Goal: Answer question/provide support: Share knowledge or assist other users

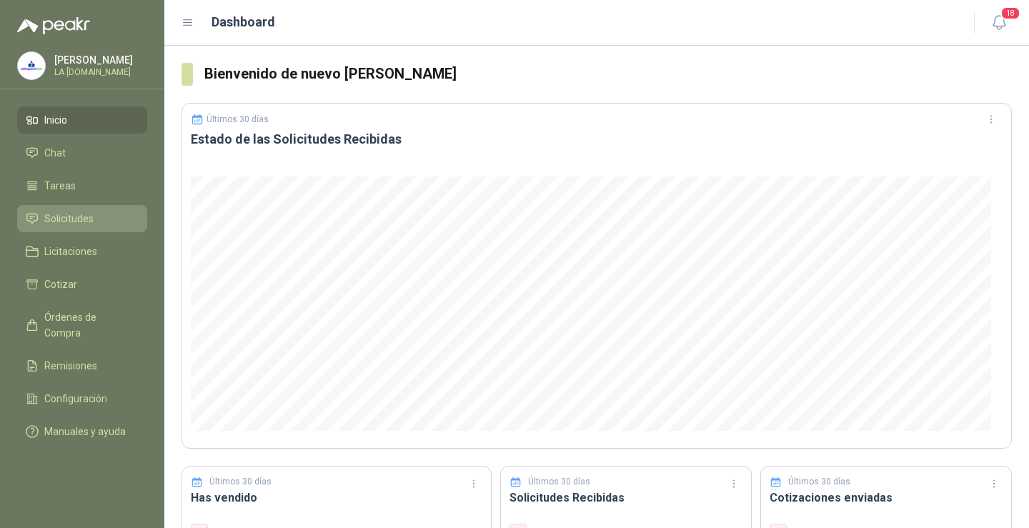
click at [86, 212] on span "Solicitudes" at bounding box center [68, 219] width 49 height 16
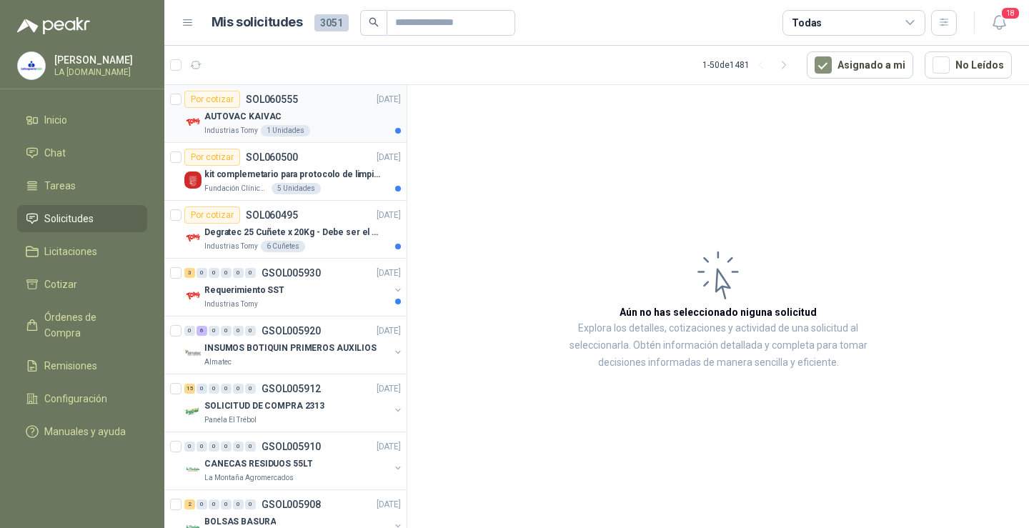
click at [321, 113] on div "AUTOVAC KAIVAC" at bounding box center [302, 116] width 197 height 17
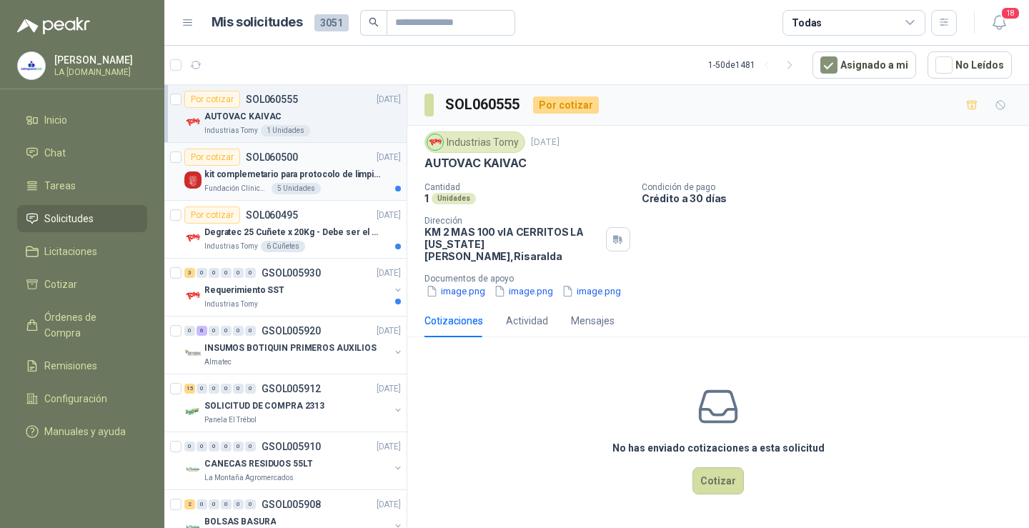
click at [340, 165] on div "Por cotizar SOL060500 [DATE] kit complemetario para protocolo de limpieza Funda…" at bounding box center [292, 172] width 217 height 46
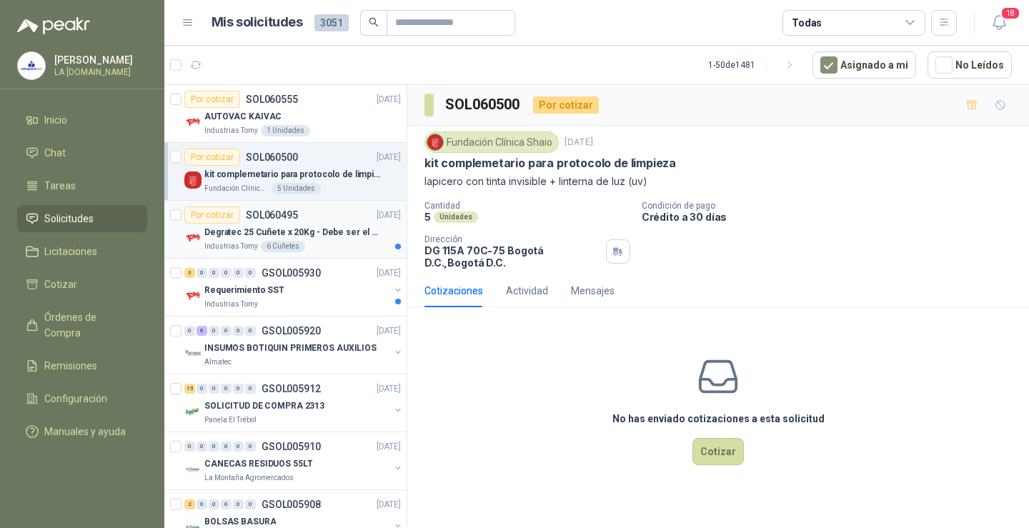
click at [313, 222] on div "Por cotizar SOL060495 [DATE]" at bounding box center [292, 215] width 217 height 17
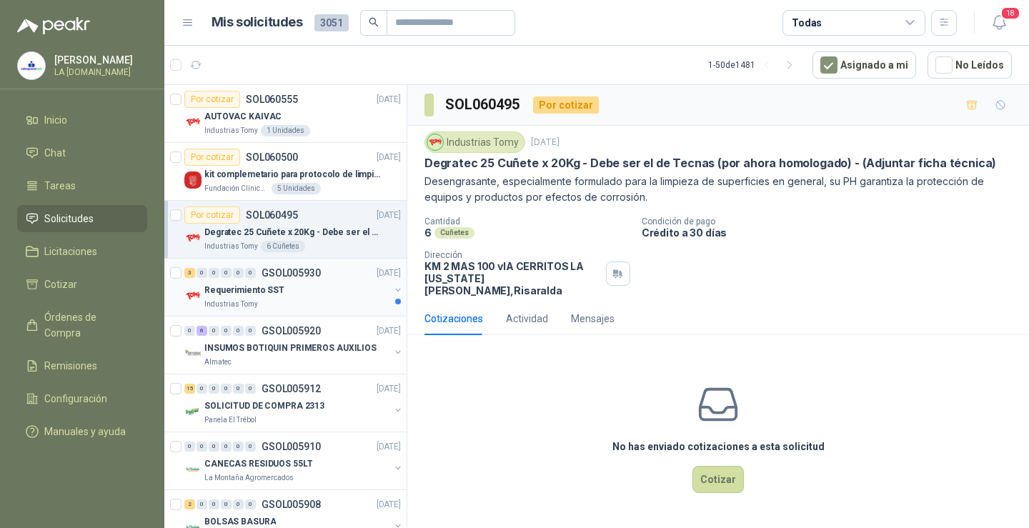
click at [357, 298] on div "Requerimiento SST" at bounding box center [296, 290] width 185 height 17
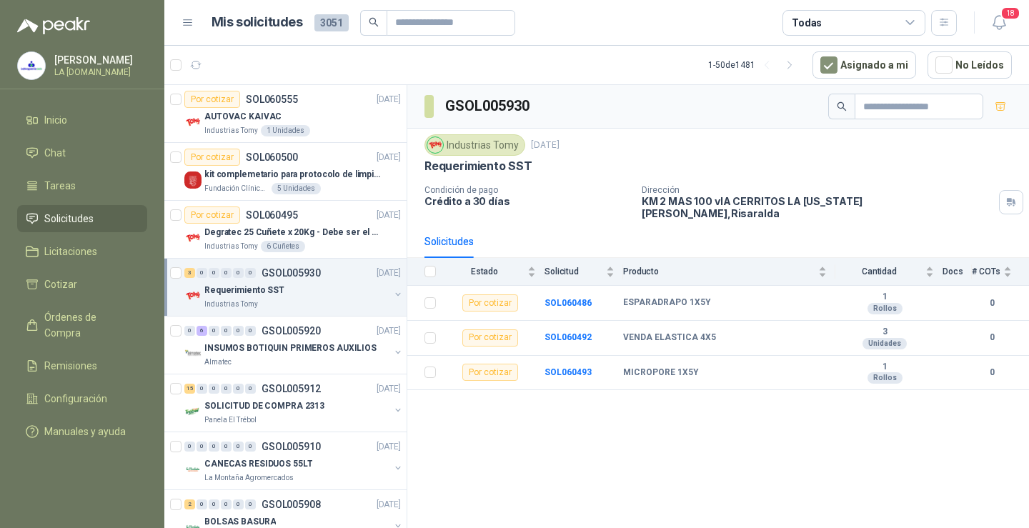
click at [311, 284] on div "Requerimiento SST" at bounding box center [296, 290] width 185 height 17
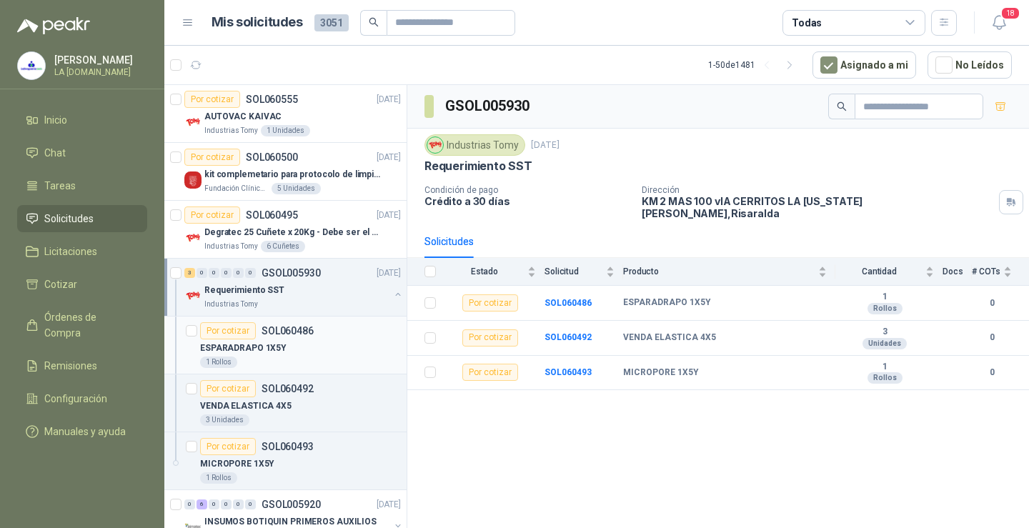
click at [297, 355] on div "ESPARADRAPO 1X5Y" at bounding box center [300, 348] width 201 height 17
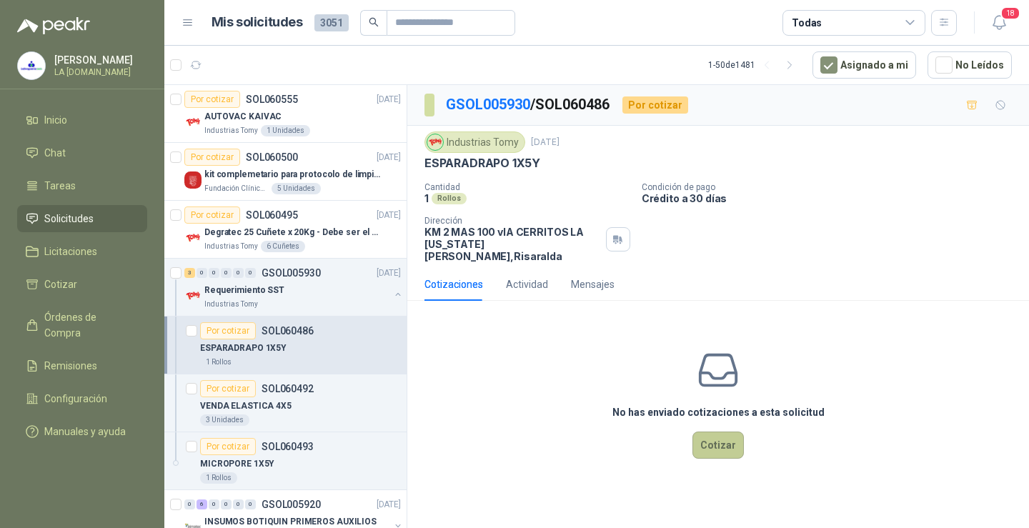
click at [718, 438] on button "Cotizar" at bounding box center [718, 445] width 51 height 27
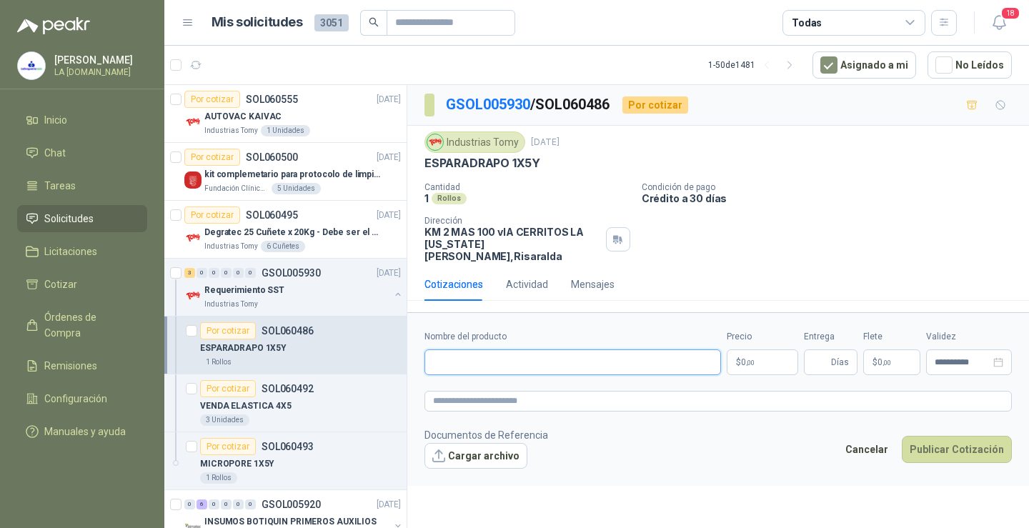
click at [513, 350] on input "Nombre del producto" at bounding box center [573, 363] width 297 height 26
click at [465, 350] on input "Nombre del producto" at bounding box center [573, 363] width 297 height 26
paste input "**********"
click at [452, 354] on input "**********" at bounding box center [573, 363] width 297 height 26
type input "**********"
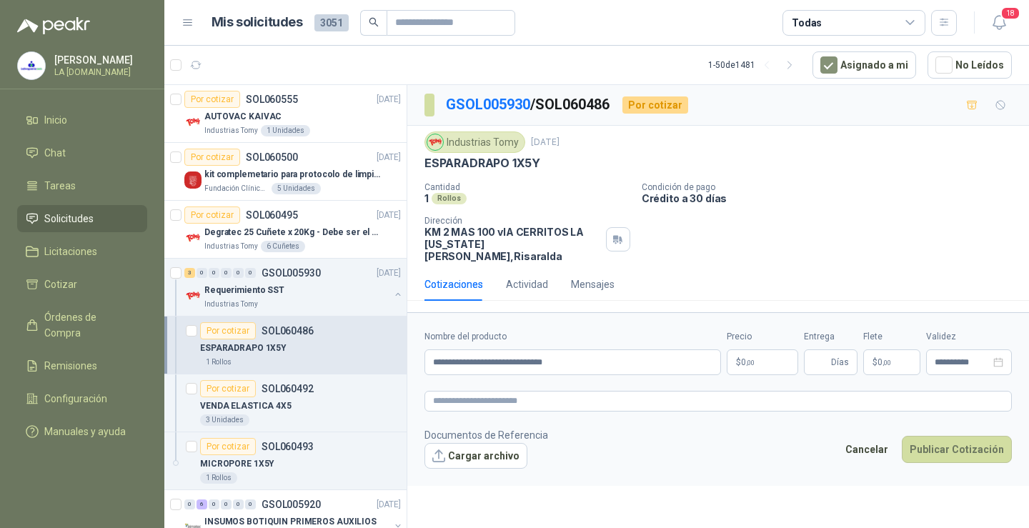
click at [765, 353] on body "[PERSON_NAME] LA [DOMAIN_NAME] Inicio Chat Tareas Solicitudes Licitaciones Coti…" at bounding box center [514, 264] width 1029 height 528
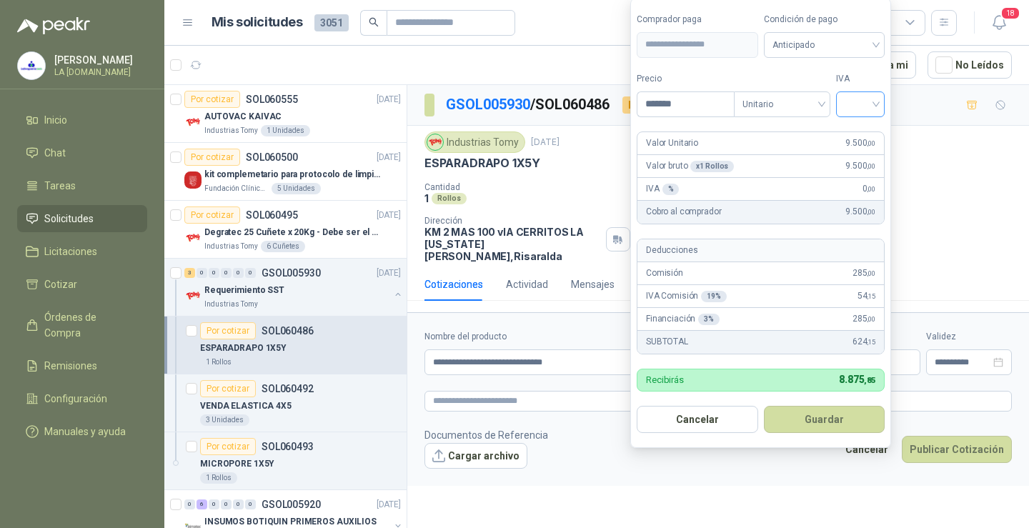
type input "*******"
click at [874, 99] on input "search" at bounding box center [860, 102] width 31 height 21
click at [853, 174] on div "0%" at bounding box center [864, 180] width 26 height 16
click at [843, 422] on button "Guardar" at bounding box center [827, 419] width 123 height 27
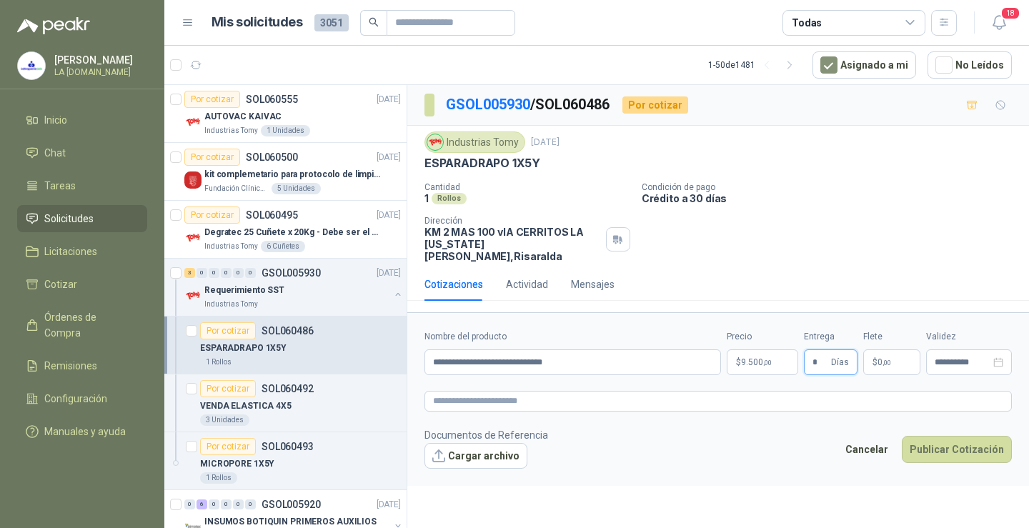
type input "*"
click at [909, 350] on p "$ 0 ,00" at bounding box center [891, 363] width 57 height 26
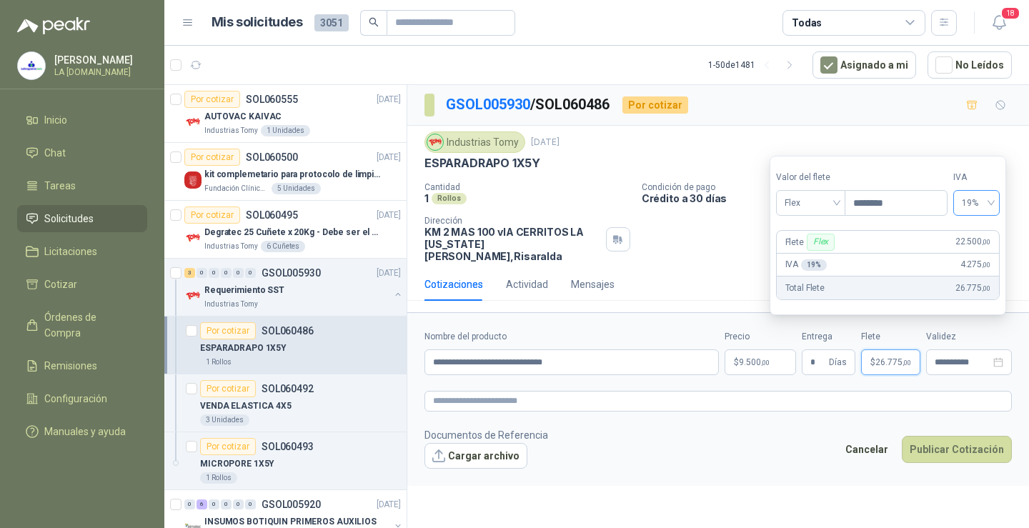
click at [999, 208] on div "19%" at bounding box center [977, 203] width 46 height 26
type input "********"
click at [984, 259] on div "0%" at bounding box center [983, 256] width 23 height 16
click at [956, 436] on button "Publicar Cotización" at bounding box center [957, 449] width 110 height 27
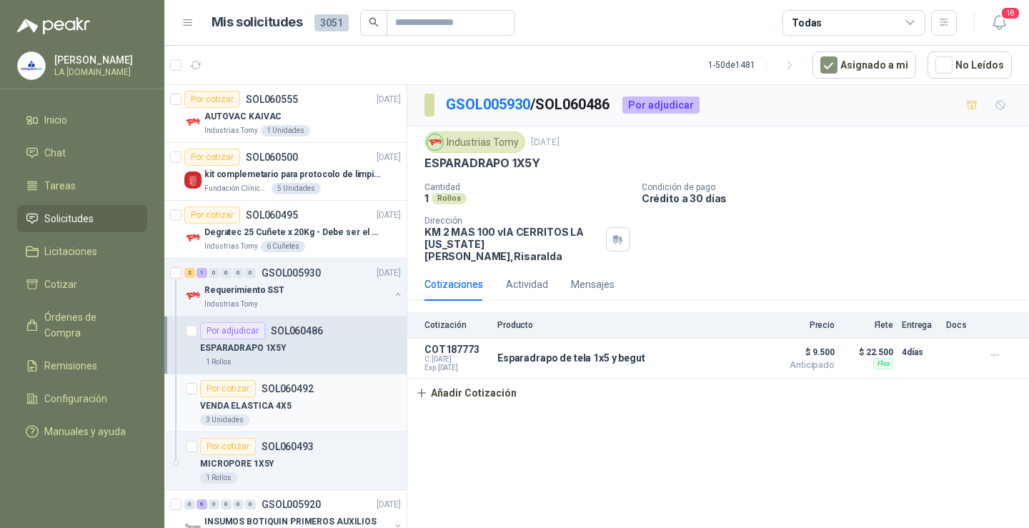
click at [281, 409] on p "VENDA ELASTICA 4X5" at bounding box center [245, 407] width 91 height 14
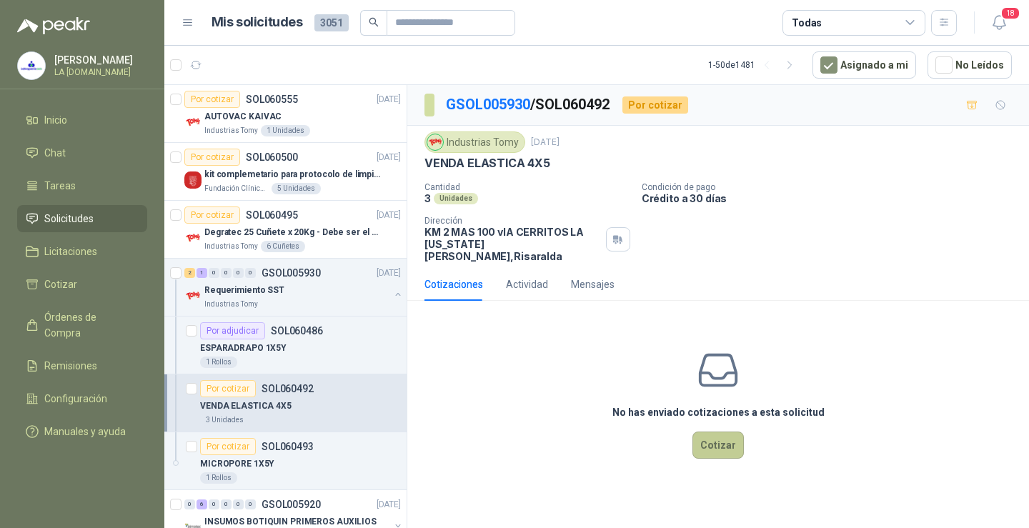
click at [718, 447] on button "Cotizar" at bounding box center [718, 445] width 51 height 27
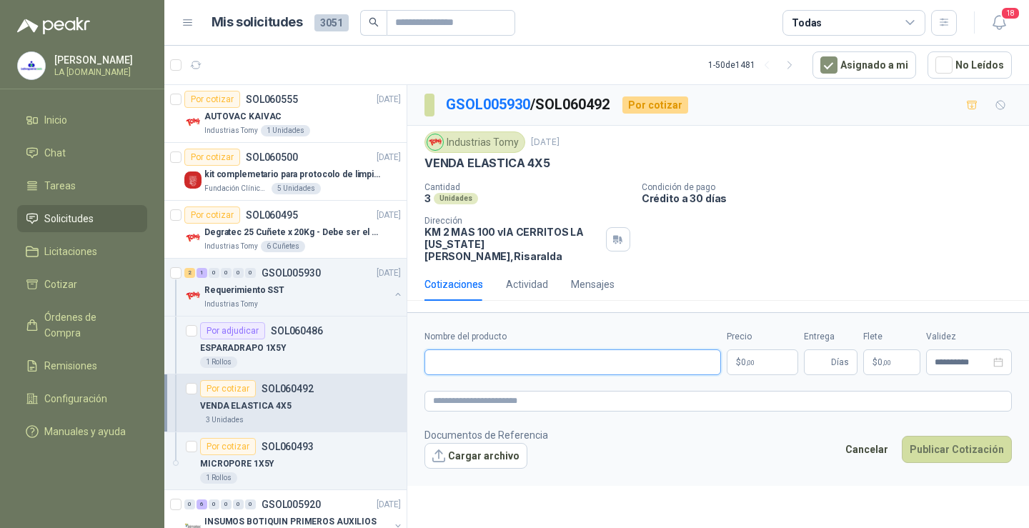
click at [605, 362] on input "Nombre del producto" at bounding box center [573, 363] width 297 height 26
paste input "**********"
click at [453, 350] on input "**********" at bounding box center [573, 363] width 297 height 26
type input "**********"
click at [767, 355] on body "[PERSON_NAME] LA [DOMAIN_NAME] Inicio Chat Tareas Solicitudes Licitaciones Coti…" at bounding box center [514, 264] width 1029 height 528
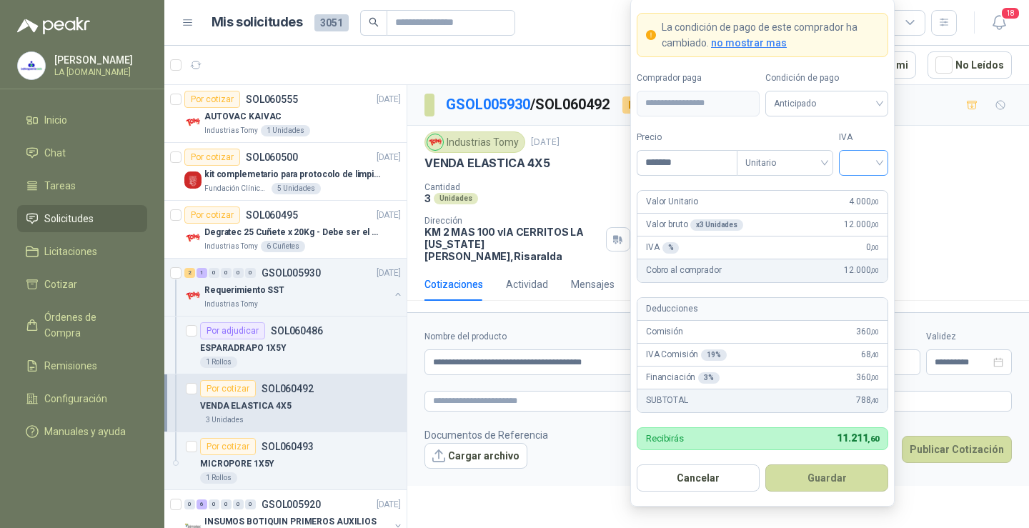
click at [848, 150] on div at bounding box center [863, 163] width 49 height 26
type input "*******"
click at [870, 234] on div "0%" at bounding box center [864, 238] width 26 height 16
click at [828, 472] on button "Guardar" at bounding box center [827, 478] width 123 height 27
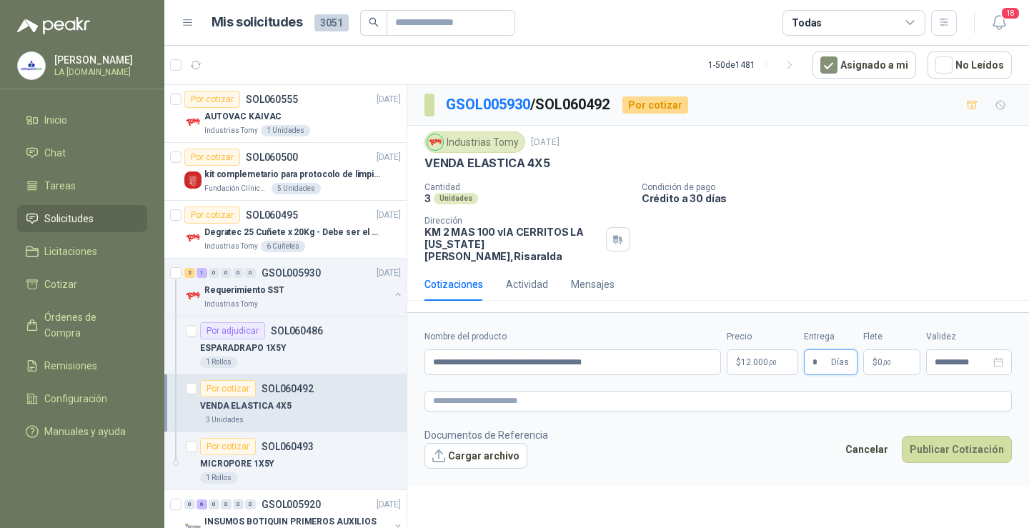
type input "*"
click at [885, 358] on span "0 ,00" at bounding box center [885, 362] width 14 height 9
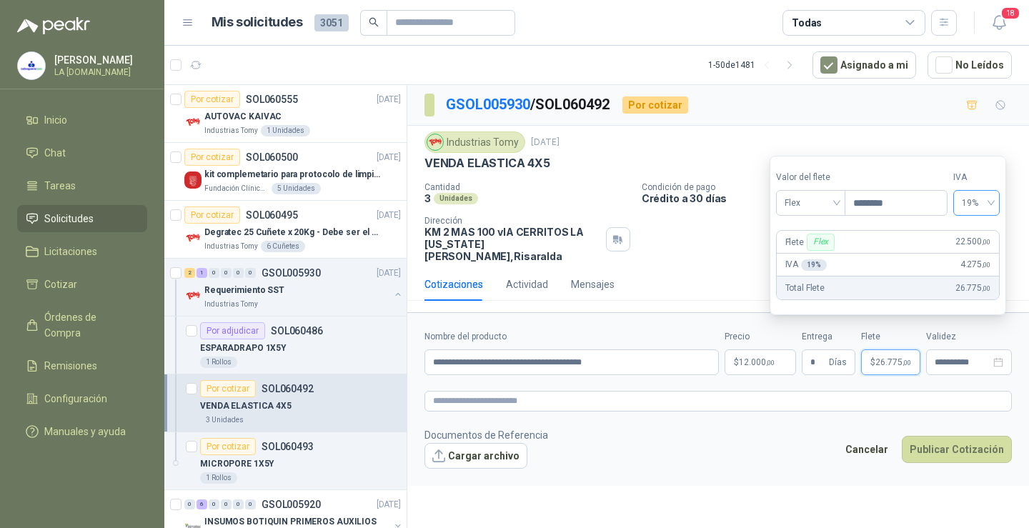
click at [971, 205] on span "19%" at bounding box center [976, 202] width 29 height 21
type input "********"
click at [972, 252] on div "0%" at bounding box center [983, 256] width 23 height 16
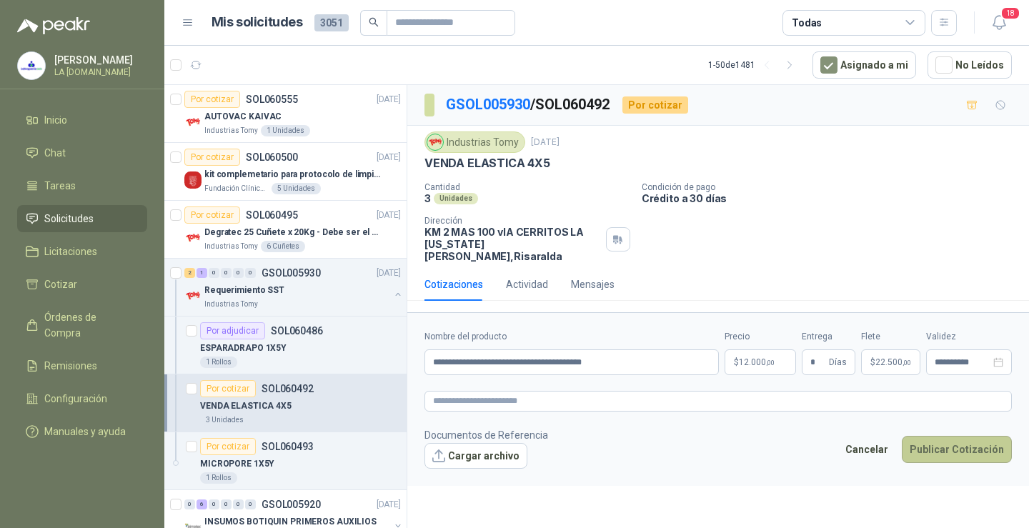
click at [951, 436] on button "Publicar Cotización" at bounding box center [957, 449] width 110 height 27
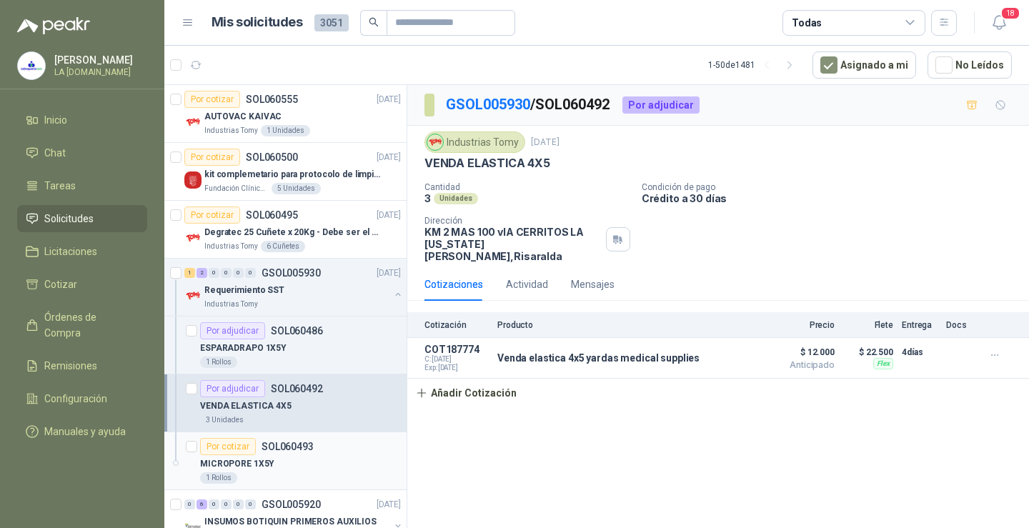
click at [322, 464] on div "MICROPORE 1X5Y" at bounding box center [300, 463] width 201 height 17
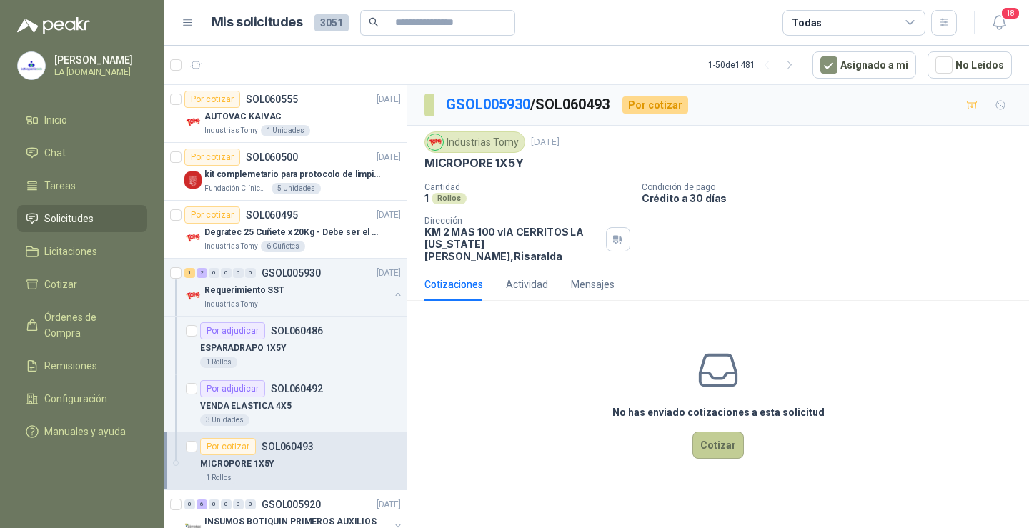
click at [707, 432] on button "Cotizar" at bounding box center [718, 445] width 51 height 27
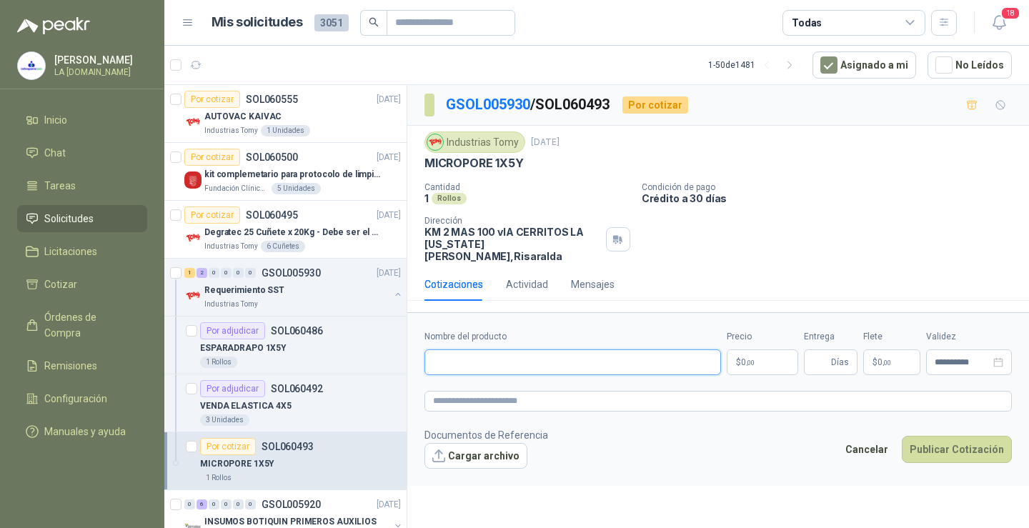
drag, startPoint x: 528, startPoint y: 347, endPoint x: 520, endPoint y: 337, distance: 11.7
click at [528, 350] on input "Nombre del producto" at bounding box center [573, 363] width 297 height 26
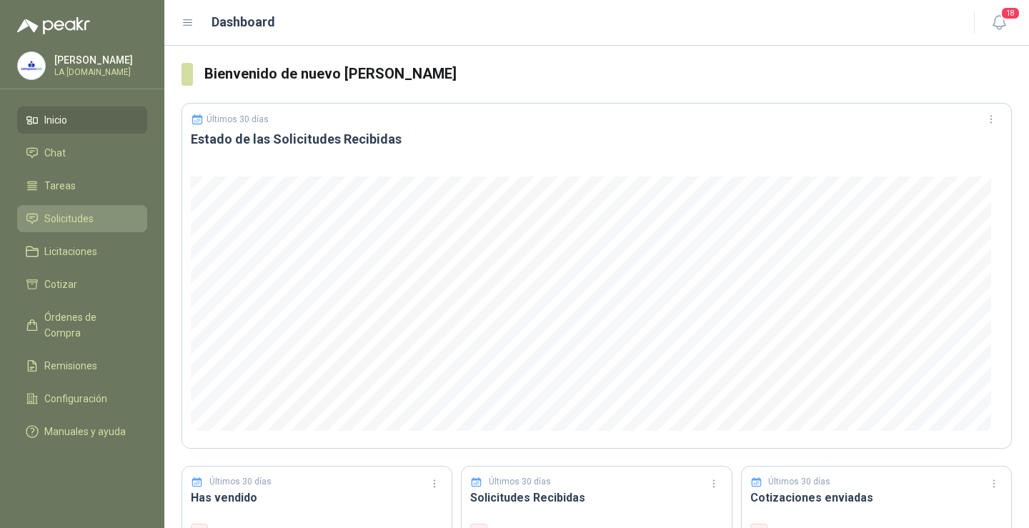
click at [96, 229] on link "Solicitudes" at bounding box center [82, 218] width 130 height 27
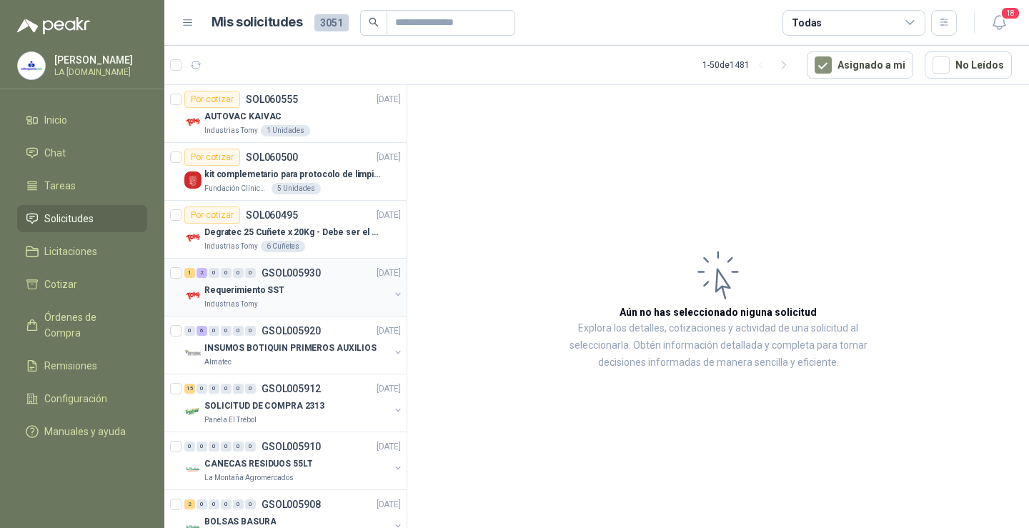
click at [303, 295] on div "Requerimiento SST" at bounding box center [296, 290] width 185 height 17
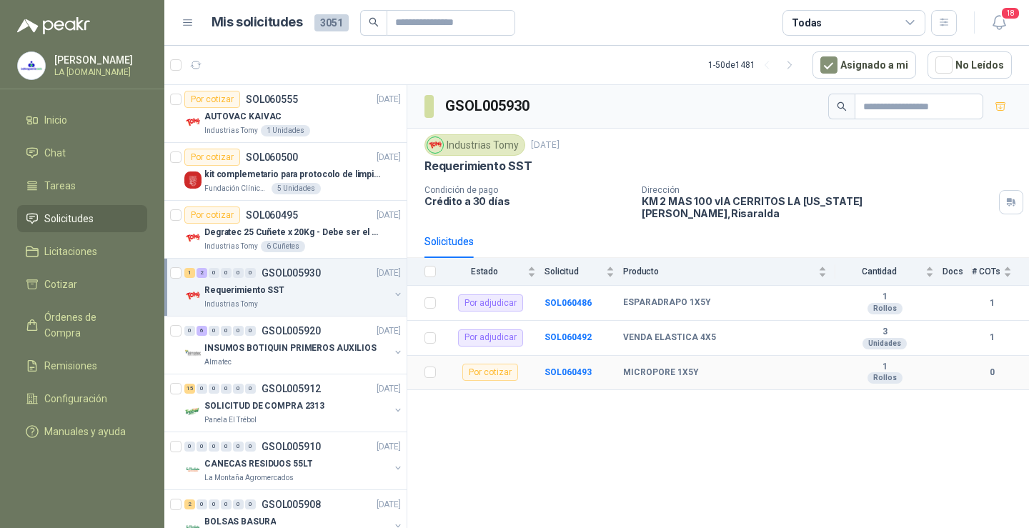
click at [632, 367] on b "MICROPORE 1X5Y" at bounding box center [661, 372] width 76 height 11
click at [710, 367] on div "MICROPORE 1X5Y" at bounding box center [725, 372] width 204 height 11
click at [295, 299] on div "Industrias Tomy" at bounding box center [296, 304] width 185 height 11
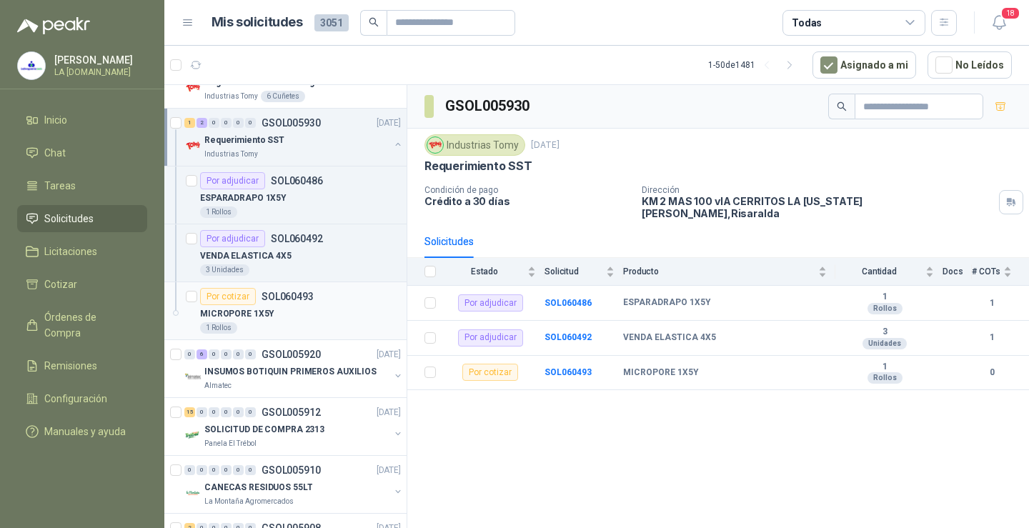
scroll to position [214, 0]
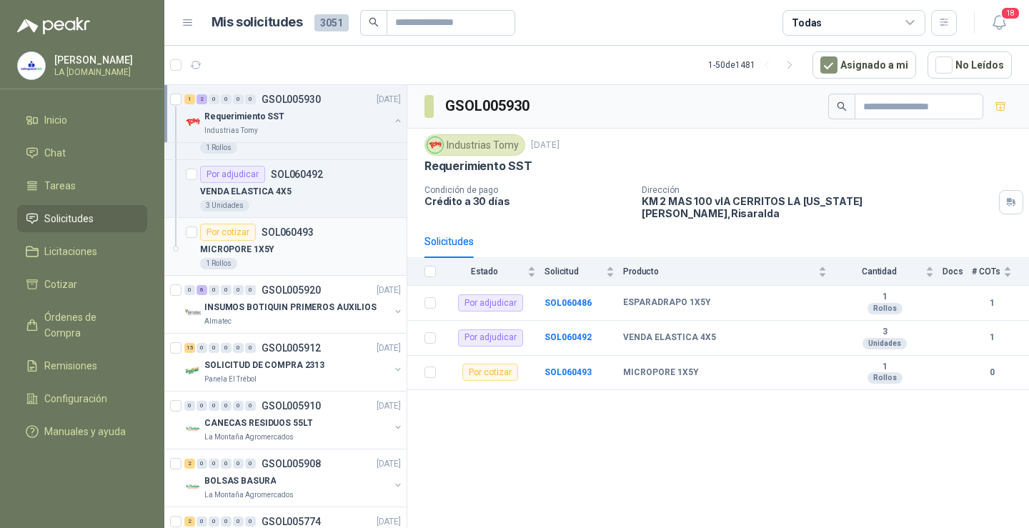
click at [244, 252] on p "MICROPORE 1X5Y" at bounding box center [237, 250] width 74 height 14
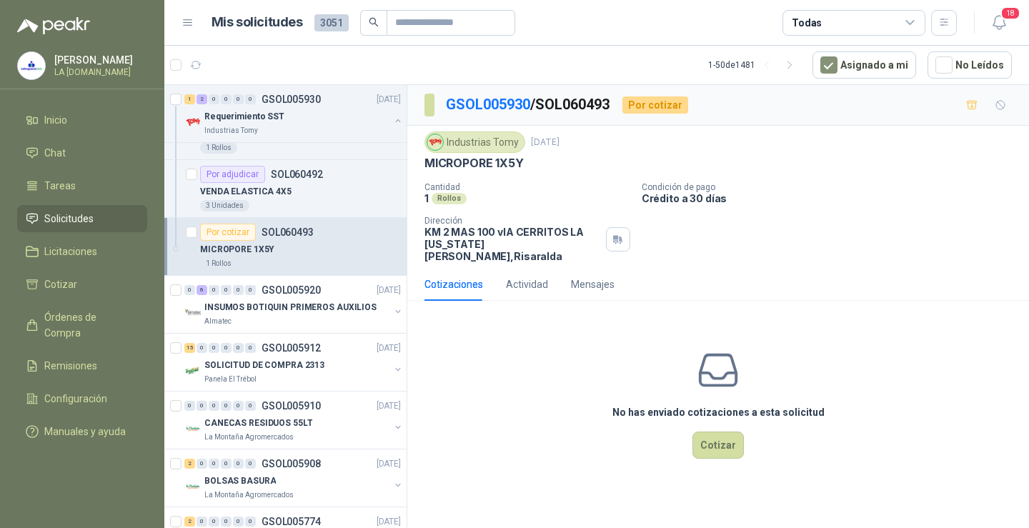
click at [310, 250] on div "MICROPORE 1X5Y" at bounding box center [300, 249] width 201 height 17
click at [710, 440] on button "Cotizar" at bounding box center [718, 445] width 51 height 27
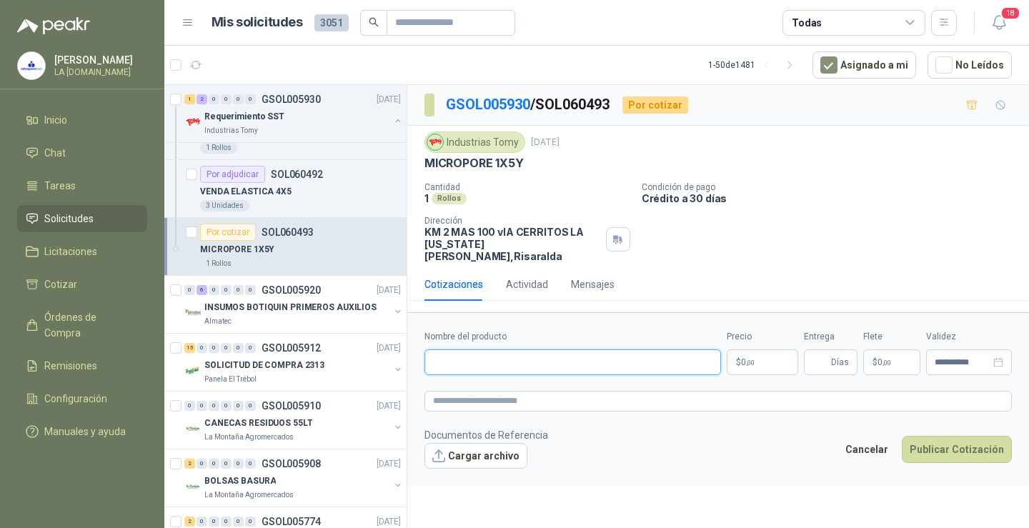
click at [545, 350] on input "Nombre del producto" at bounding box center [573, 363] width 297 height 26
paste input "**********"
type input "**********"
click at [765, 342] on body "Ivan gallardo LA DROGUERÍA.COM Inicio Chat Tareas Solicitudes Licitaciones Coti…" at bounding box center [514, 264] width 1029 height 528
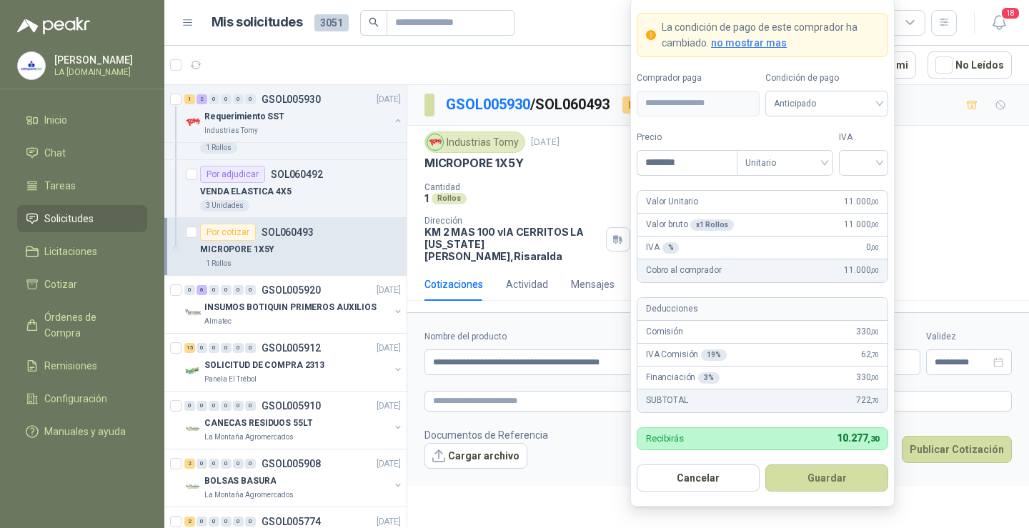
type input "********"
drag, startPoint x: 865, startPoint y: 141, endPoint x: 866, endPoint y: 157, distance: 15.8
click at [864, 146] on div "IVA" at bounding box center [863, 153] width 49 height 45
click at [866, 157] on input "search" at bounding box center [864, 161] width 32 height 21
click at [878, 239] on div "0%" at bounding box center [864, 238] width 44 height 23
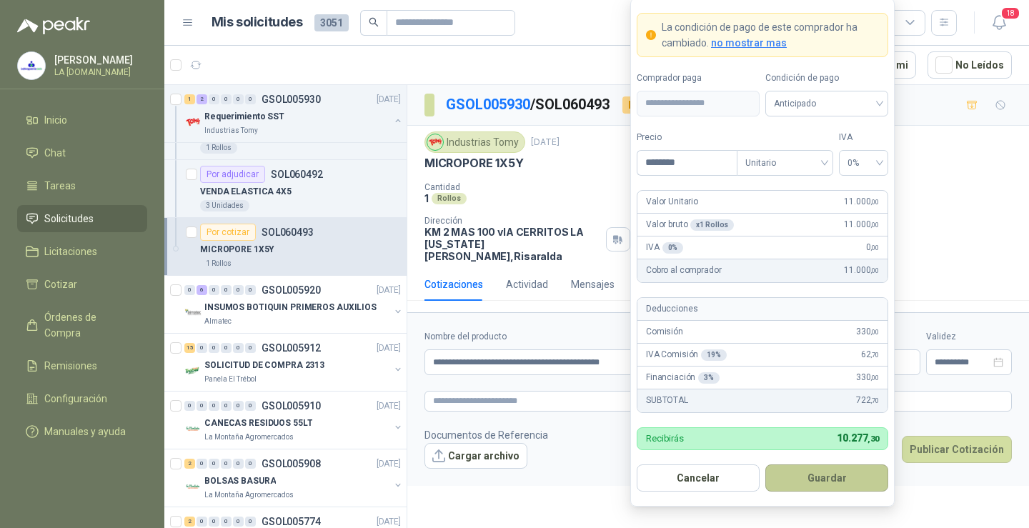
click at [846, 478] on button "Guardar" at bounding box center [827, 478] width 123 height 27
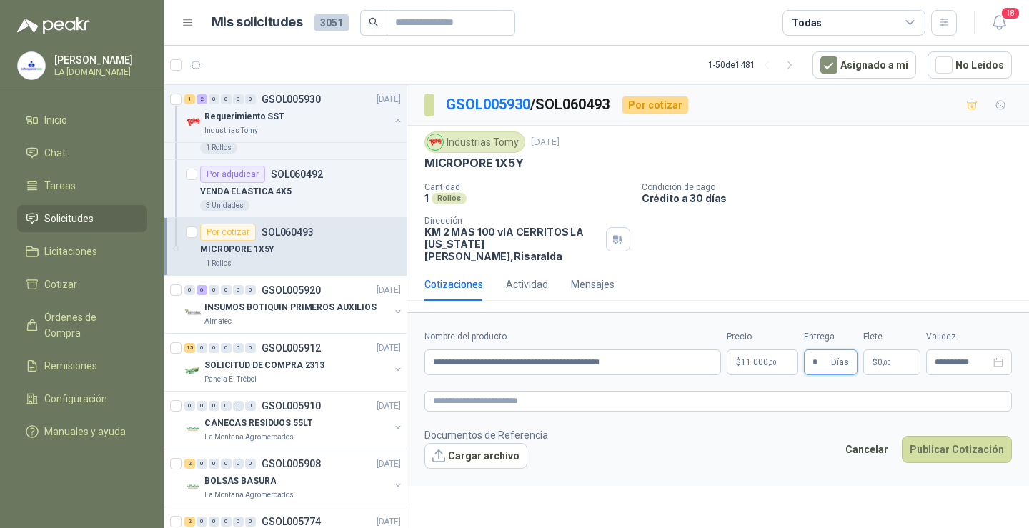
type input "*"
click at [876, 350] on p "$ 0 ,00" at bounding box center [891, 363] width 57 height 26
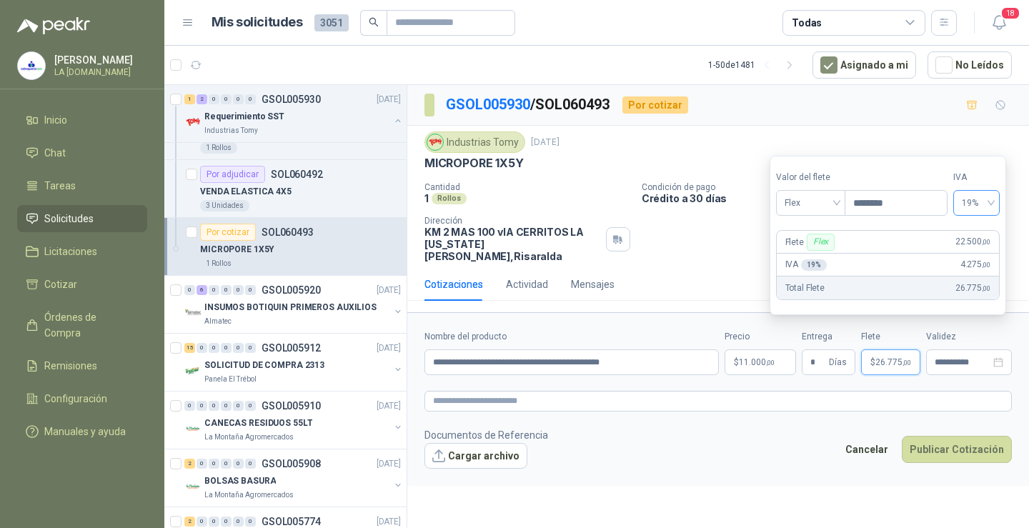
click at [979, 205] on span "19%" at bounding box center [976, 202] width 29 height 21
type input "********"
click at [980, 259] on div "0%" at bounding box center [983, 256] width 23 height 16
click at [949, 443] on button "Publicar Cotización" at bounding box center [957, 449] width 110 height 27
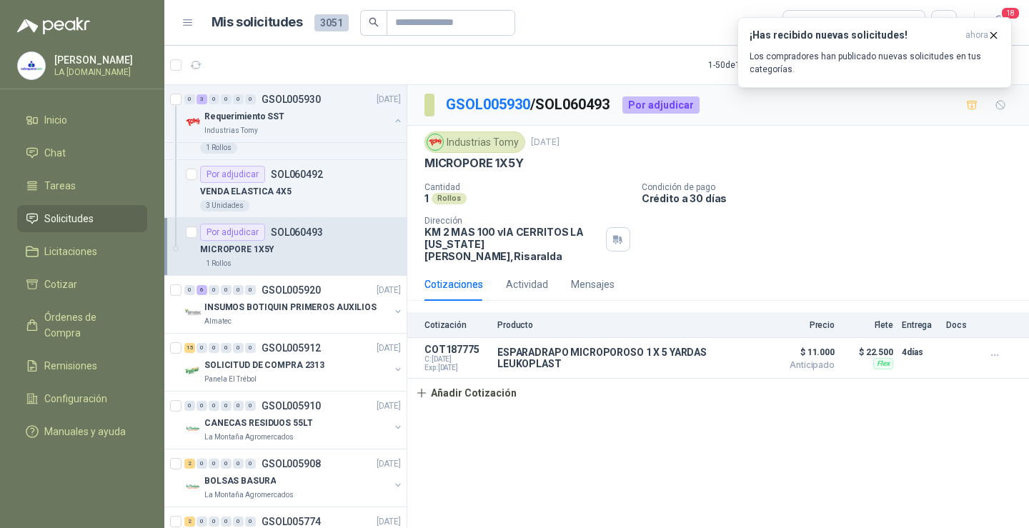
click at [64, 214] on span "Solicitudes" at bounding box center [68, 219] width 49 height 16
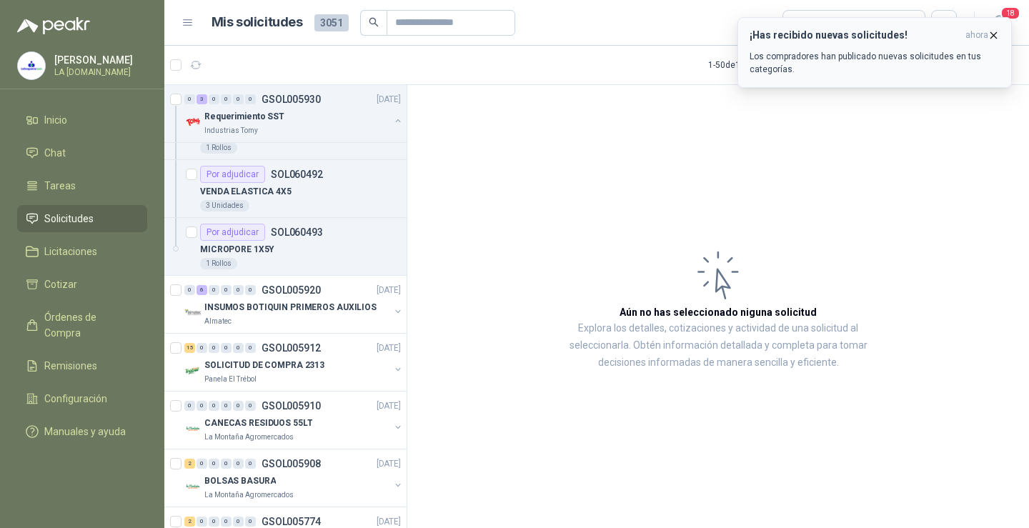
click at [999, 32] on icon "button" at bounding box center [994, 35] width 12 height 12
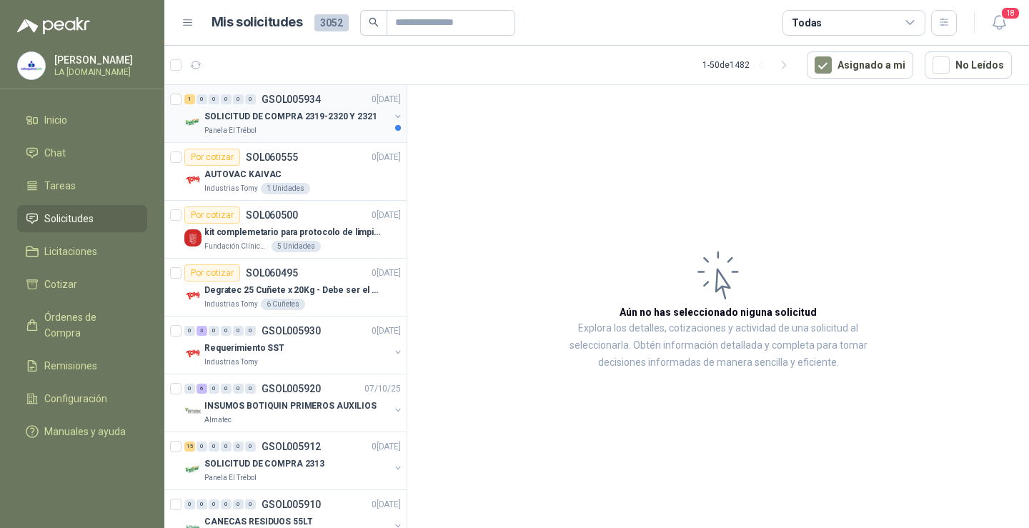
click at [282, 114] on p "SOLICITUD DE COMPRA 2319-2320 Y 2321" at bounding box center [290, 117] width 173 height 14
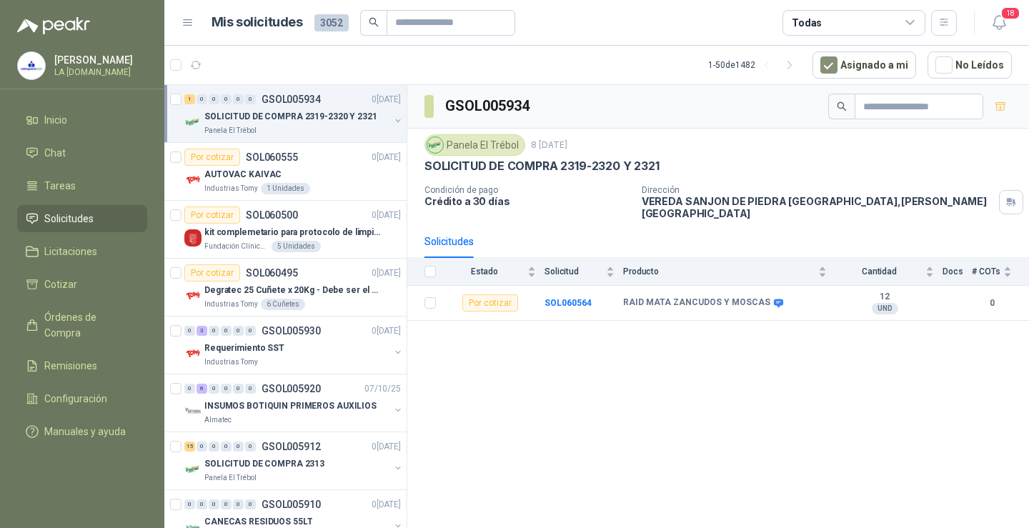
click at [300, 128] on div "Panela El Trébol" at bounding box center [296, 130] width 185 height 11
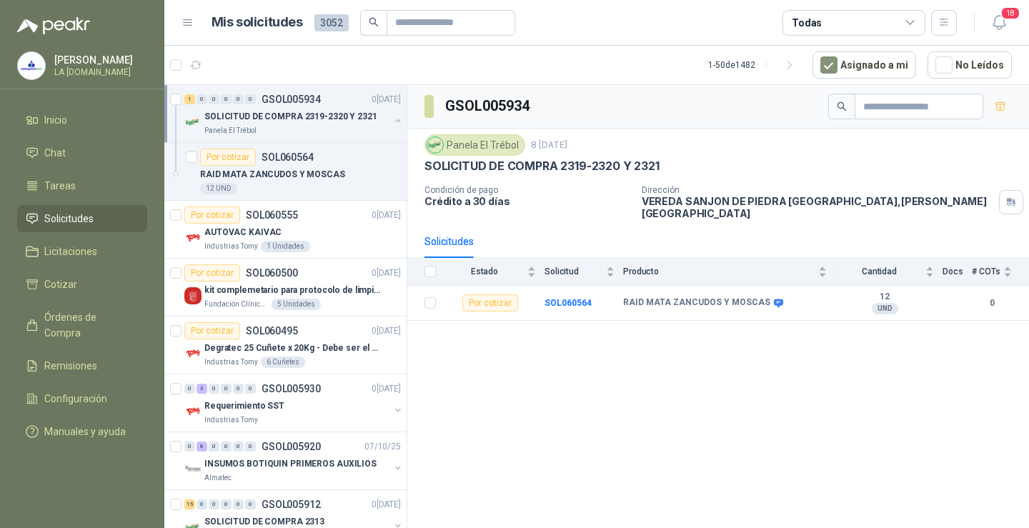
click at [320, 131] on div "Panela El Trébol" at bounding box center [296, 130] width 185 height 11
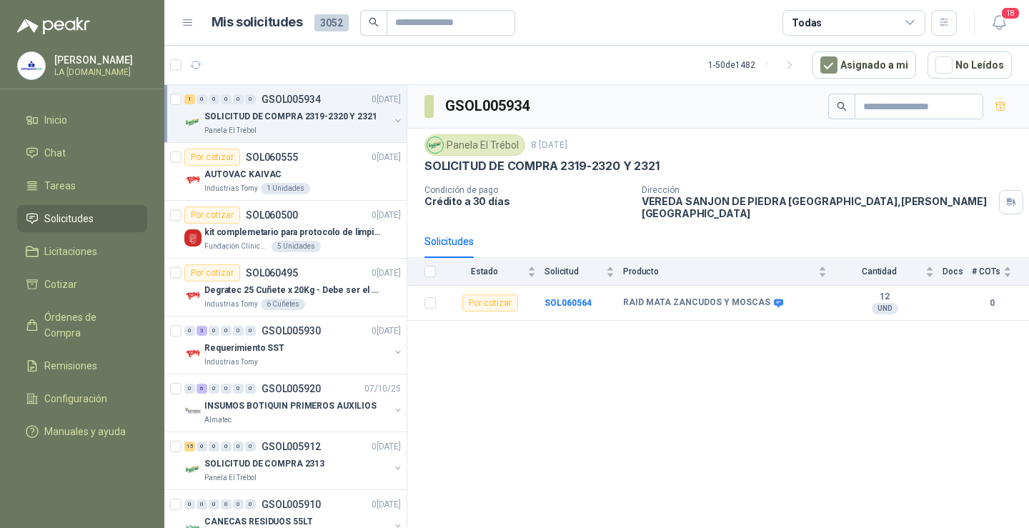
click at [325, 117] on p "SOLICITUD DE COMPRA 2319-2320 Y 2321" at bounding box center [290, 117] width 173 height 14
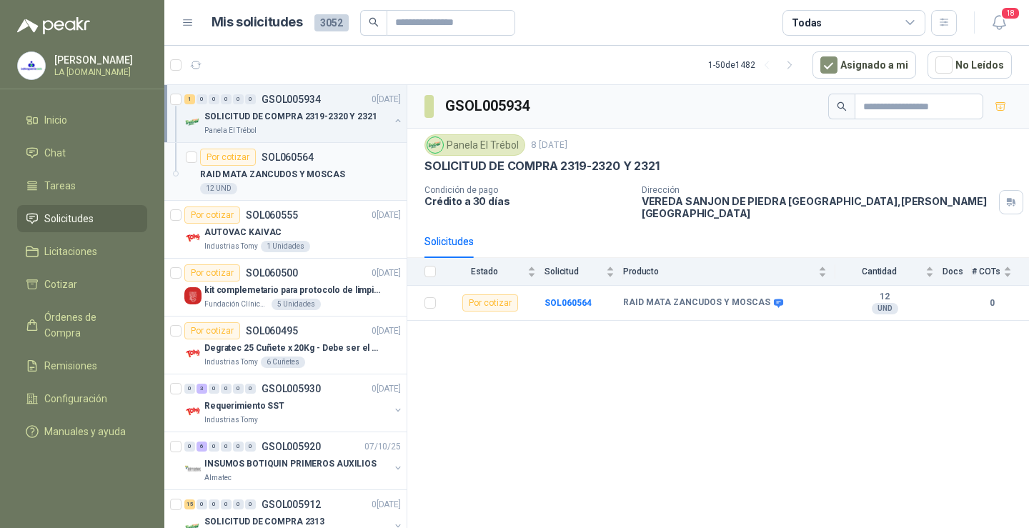
click at [310, 176] on p "RAID MATA ZANCUDOS Y MOSCAS" at bounding box center [272, 175] width 145 height 14
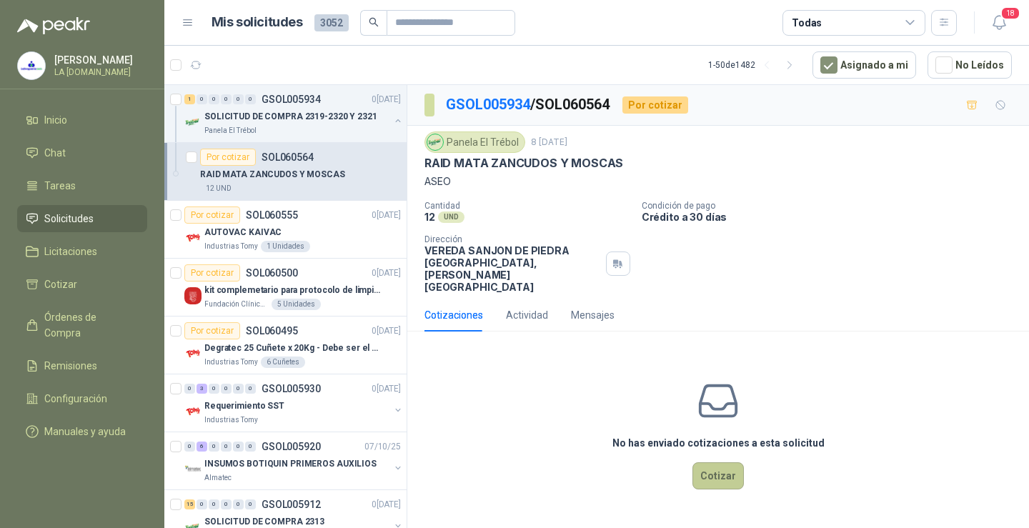
click at [730, 462] on button "Cotizar" at bounding box center [718, 475] width 51 height 27
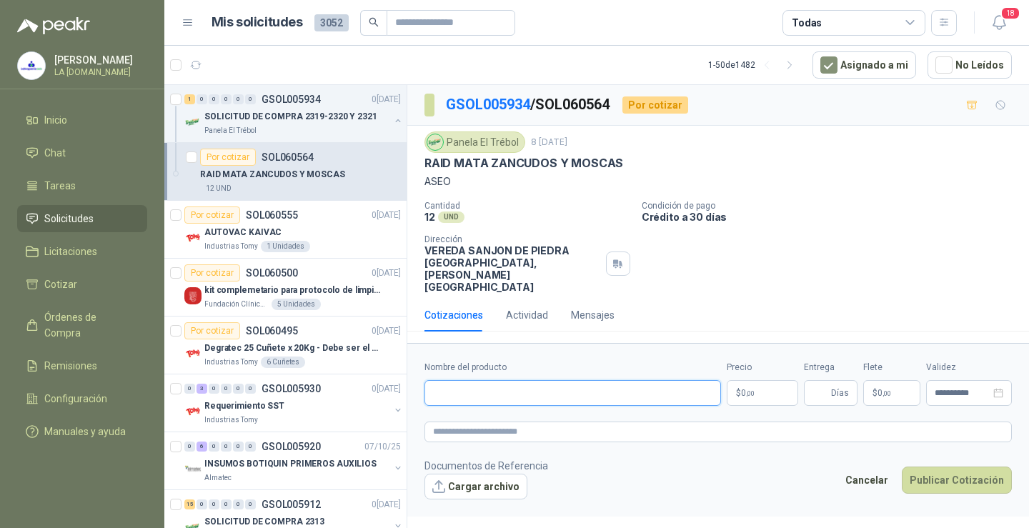
click at [554, 380] on input "Nombre del producto" at bounding box center [573, 393] width 297 height 26
paste input "**********"
type input "**********"
click at [761, 370] on body "Ivan gallardo LA DROGUERÍA.COM Inicio Chat Tareas Solicitudes Licitaciones Coti…" at bounding box center [514, 264] width 1029 height 528
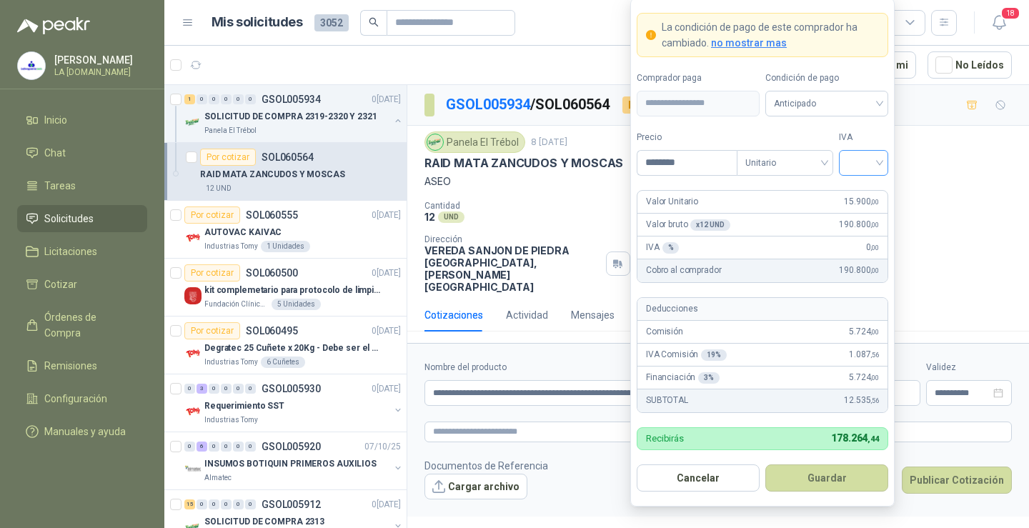
type input "********"
click at [871, 169] on input "search" at bounding box center [864, 161] width 32 height 21
click at [858, 237] on div "0%" at bounding box center [864, 238] width 26 height 16
click at [816, 474] on button "Guardar" at bounding box center [827, 478] width 123 height 27
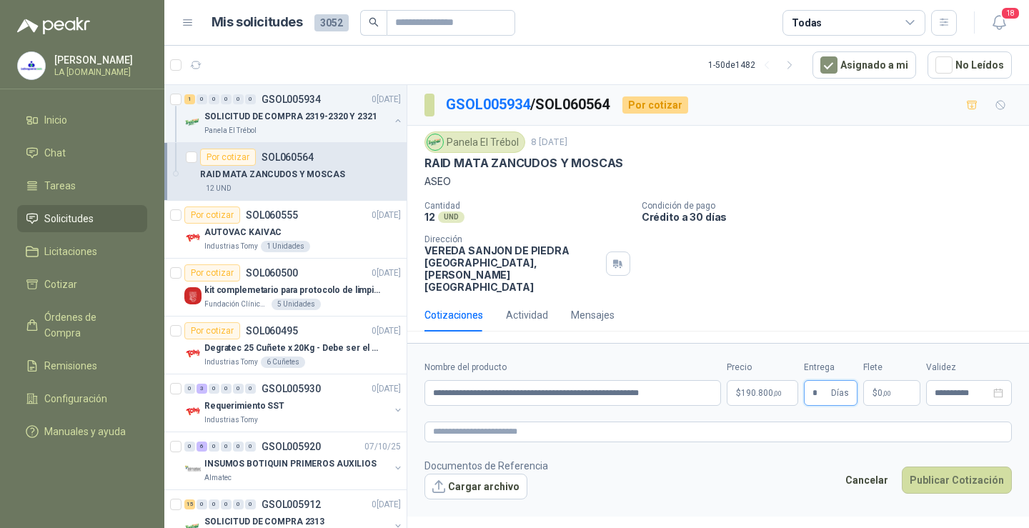
type input "*"
click at [884, 390] on span ",00" at bounding box center [887, 394] width 9 height 8
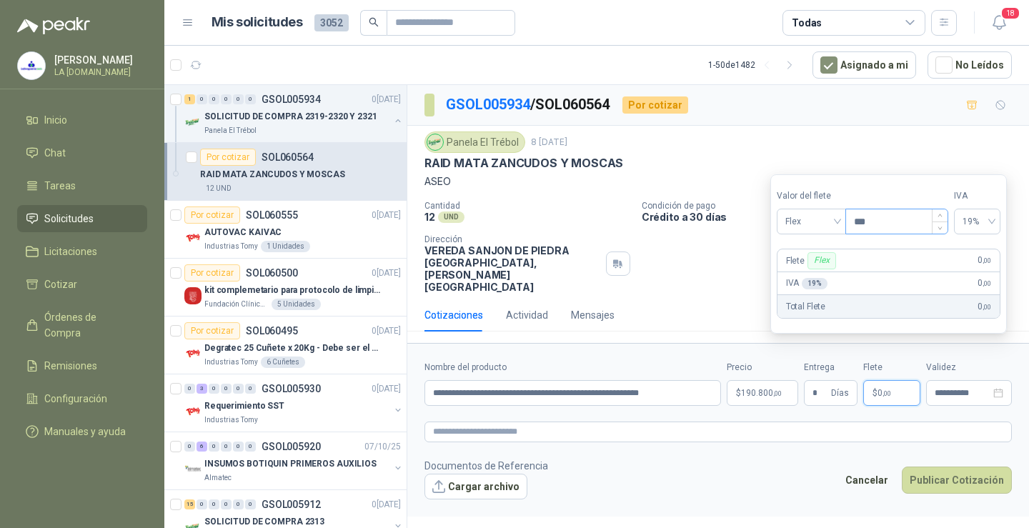
click at [873, 219] on input "***" at bounding box center [897, 221] width 102 height 24
click at [981, 219] on span "19%" at bounding box center [976, 221] width 29 height 21
type input "********"
click at [976, 280] on div "0%" at bounding box center [983, 275] width 23 height 16
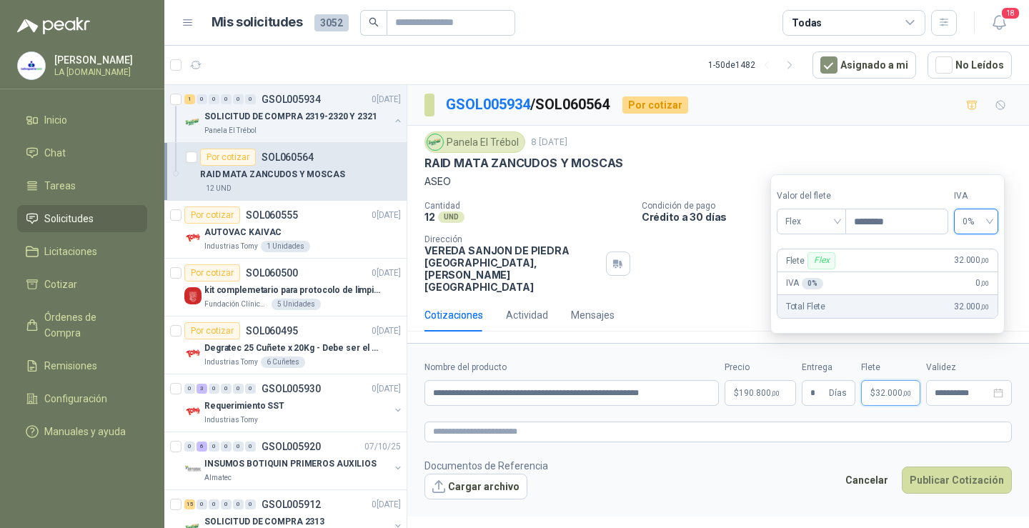
click at [766, 458] on footer "Documentos de Referencia Cargar archivo Cancelar Publicar Cotización" at bounding box center [719, 478] width 588 height 41
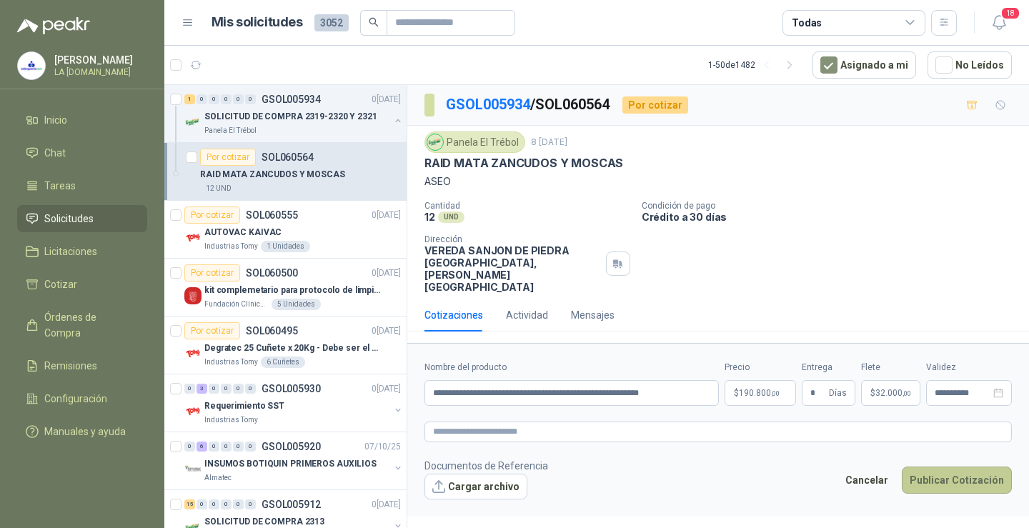
click at [946, 467] on button "Publicar Cotización" at bounding box center [957, 480] width 110 height 27
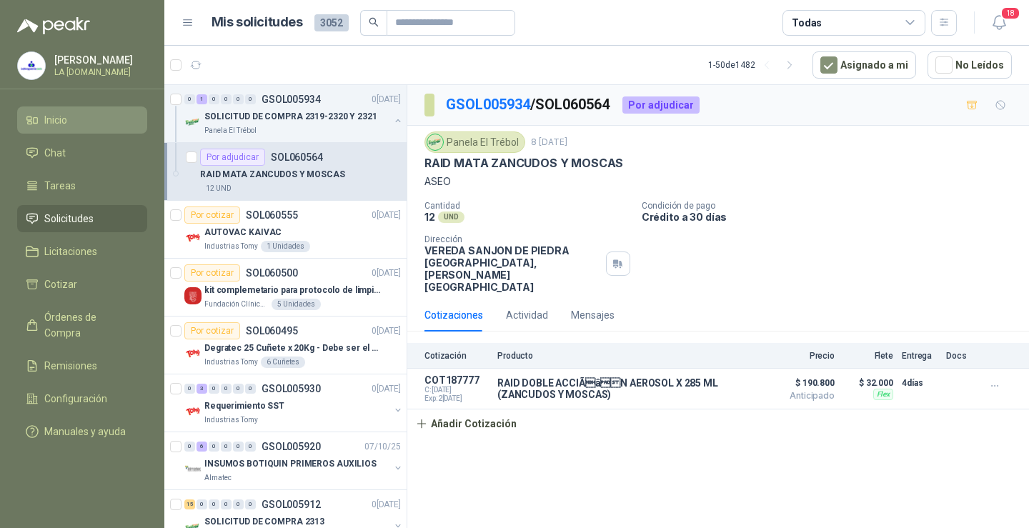
click at [54, 123] on span "Inicio" at bounding box center [55, 120] width 23 height 16
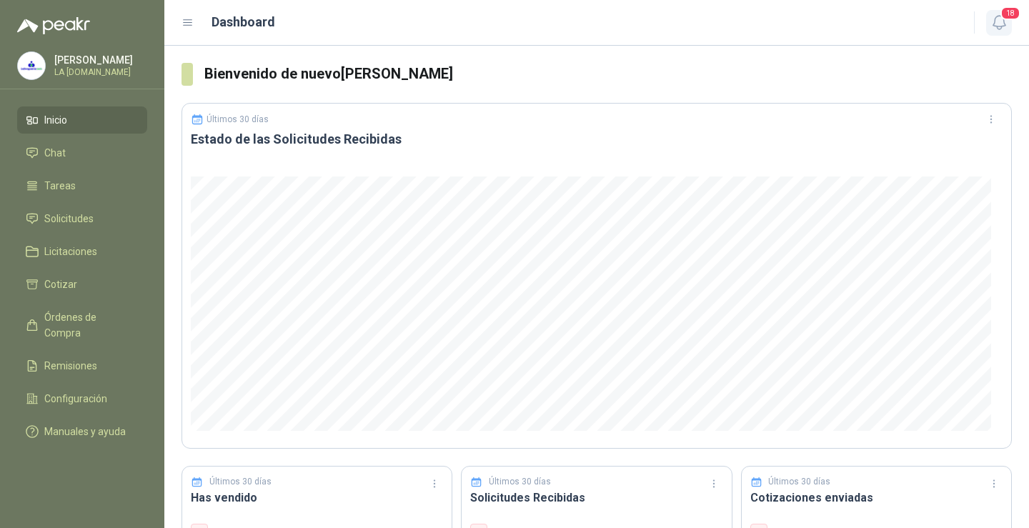
click at [1000, 16] on icon "button" at bounding box center [1000, 23] width 18 height 18
